Goal: Information Seeking & Learning: Learn about a topic

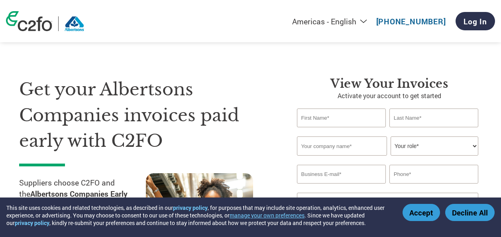
click at [431, 212] on button "Accept" at bounding box center [421, 212] width 37 height 17
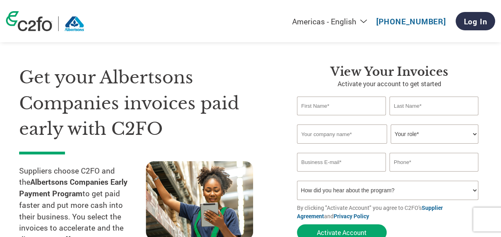
click at [354, 103] on input "text" at bounding box center [341, 105] width 89 height 19
click at [264, 83] on h1 "Get your Albertsons Companies invoices paid early with C2FO" at bounding box center [146, 103] width 254 height 77
